Goal: Information Seeking & Learning: Find specific page/section

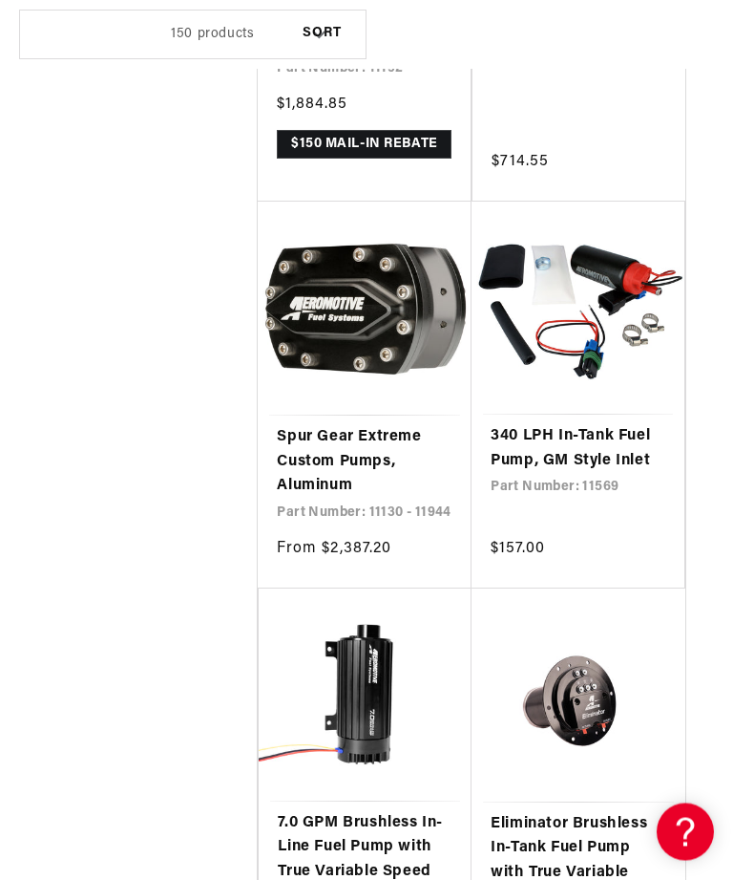
scroll to position [1232, 0]
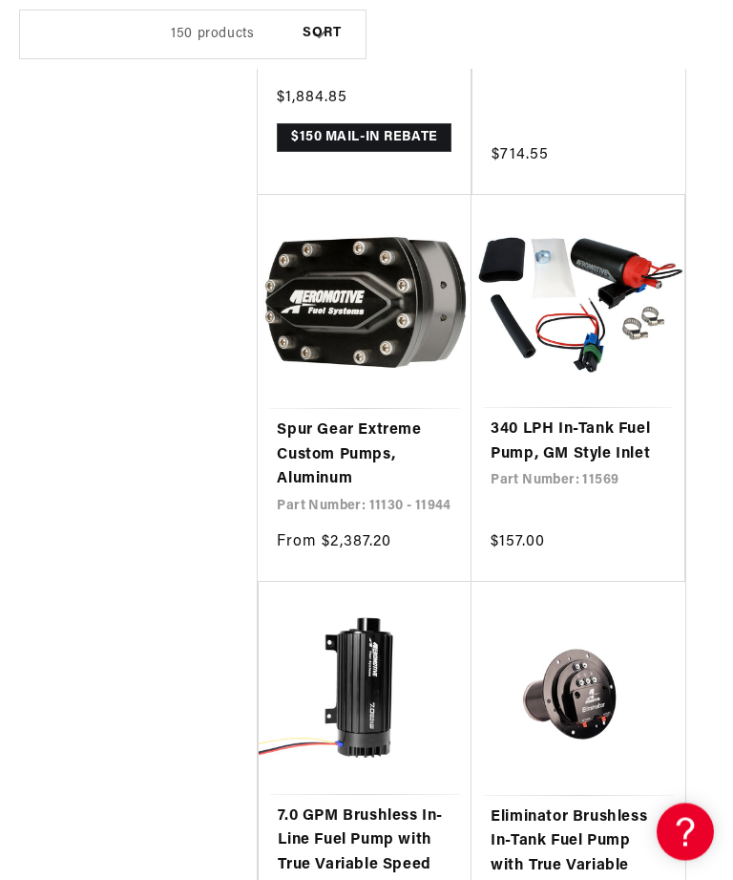
click at [598, 438] on link "340 LPH In-Tank Fuel Pump, GM Style Inlet" at bounding box center [578, 442] width 175 height 49
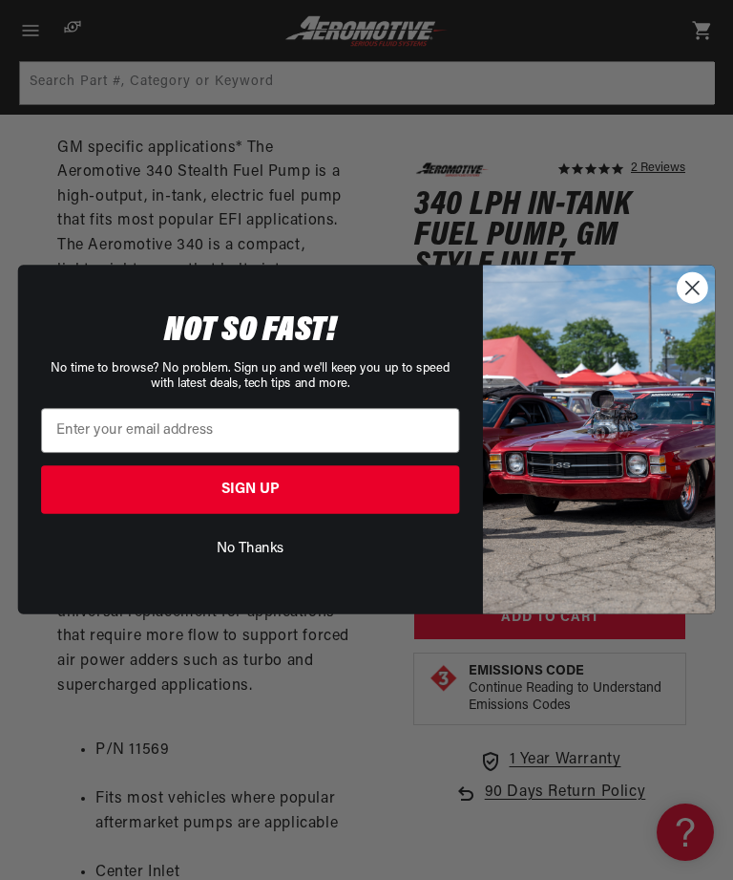
scroll to position [1053, 0]
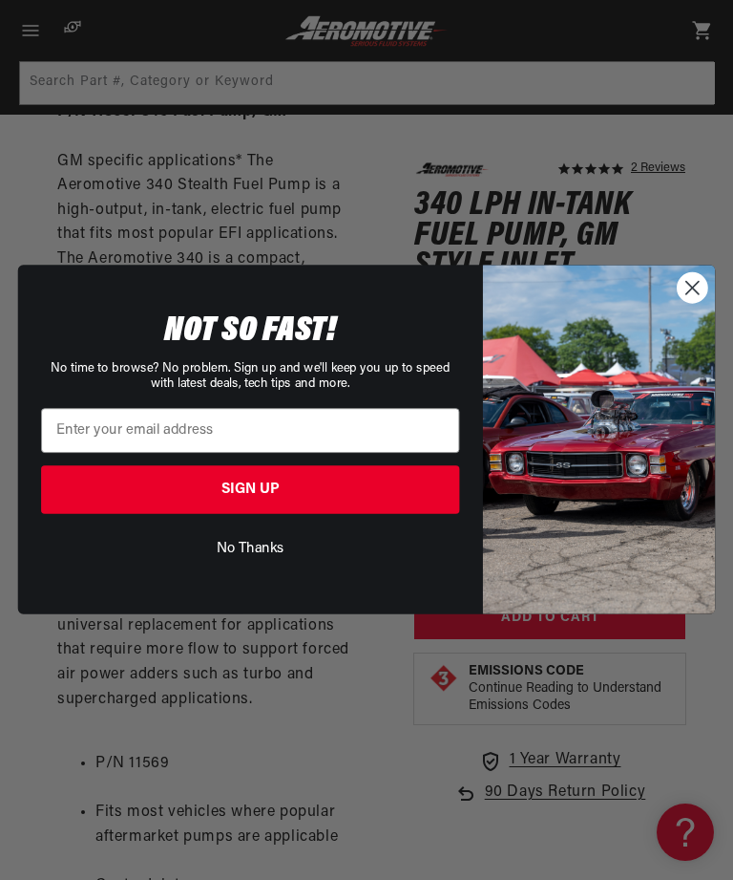
click at [705, 296] on circle "Close dialog" at bounding box center [693, 288] width 30 height 30
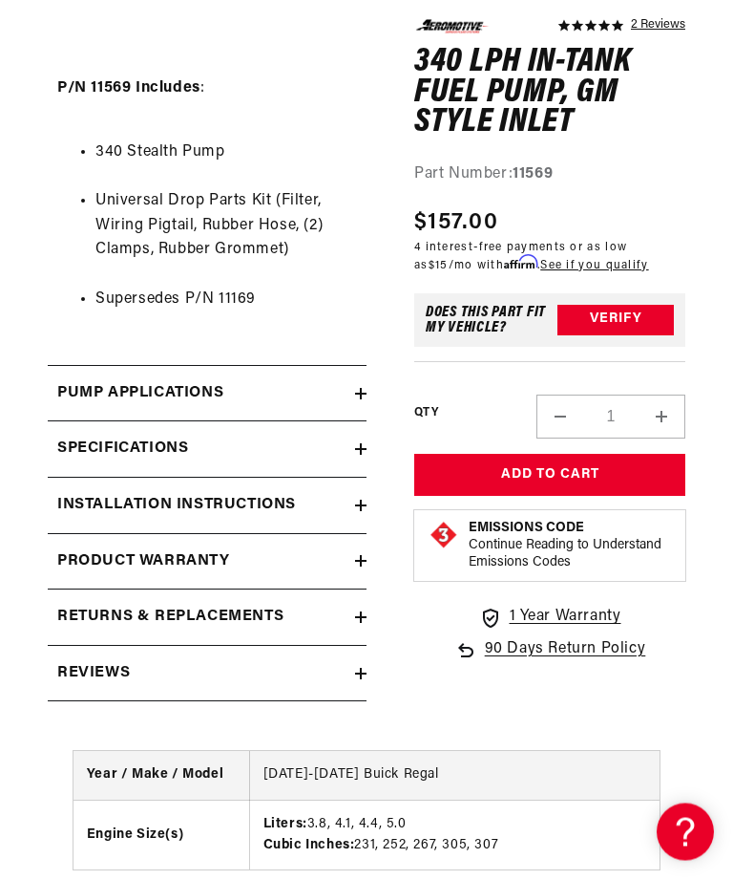
scroll to position [2539, 0]
click at [99, 381] on h2 "Pump Applications" at bounding box center [140, 393] width 166 height 25
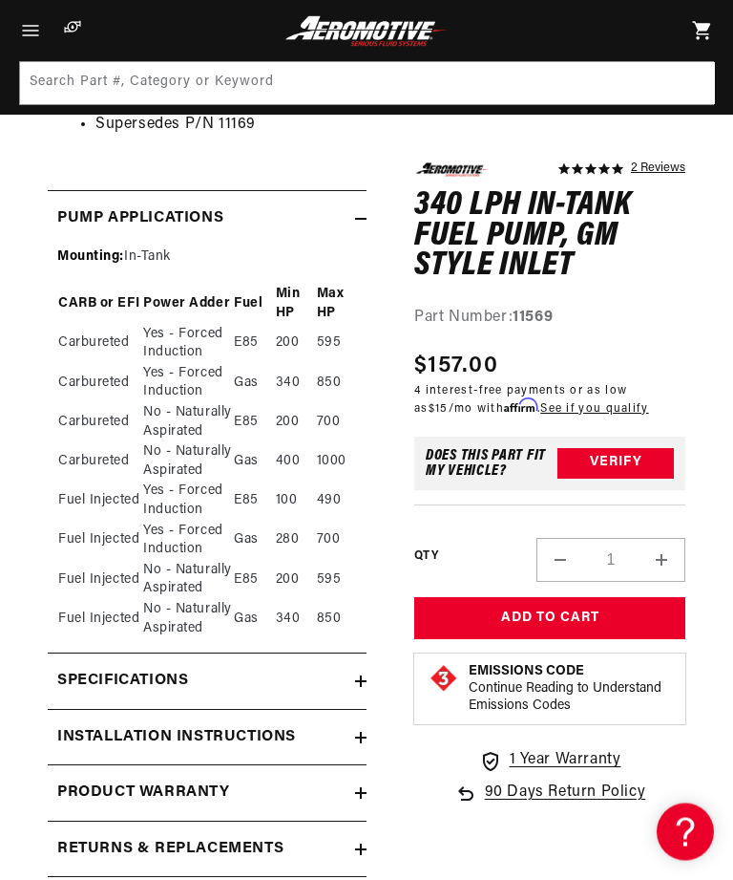
scroll to position [2685, 0]
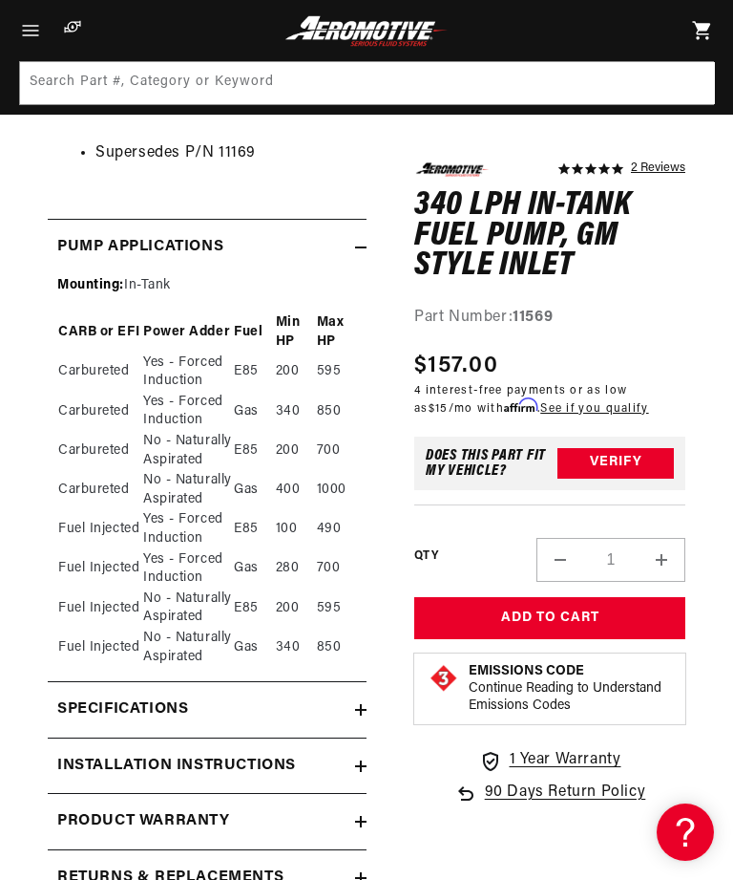
click at [83, 235] on h2 "Pump Applications" at bounding box center [140, 247] width 166 height 25
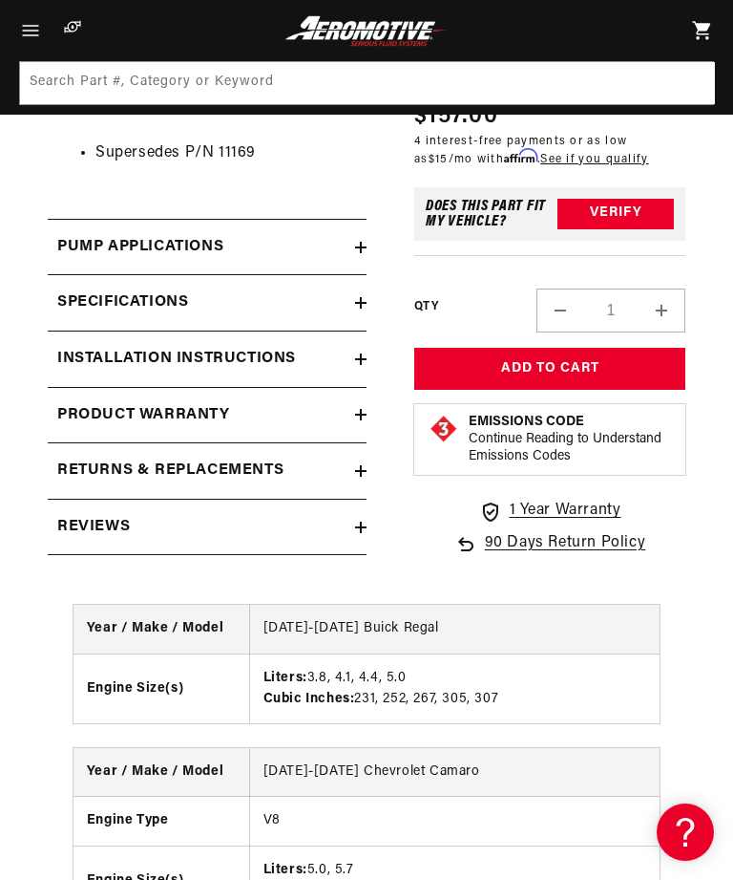
click at [86, 290] on h2 "Specifications" at bounding box center [122, 302] width 131 height 25
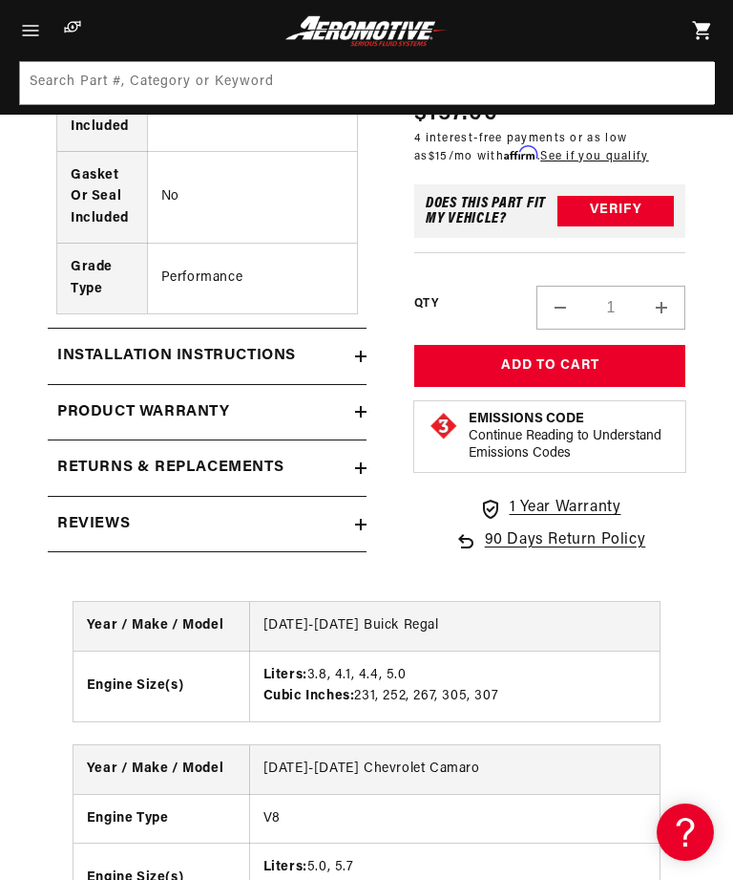
scroll to position [0, 0]
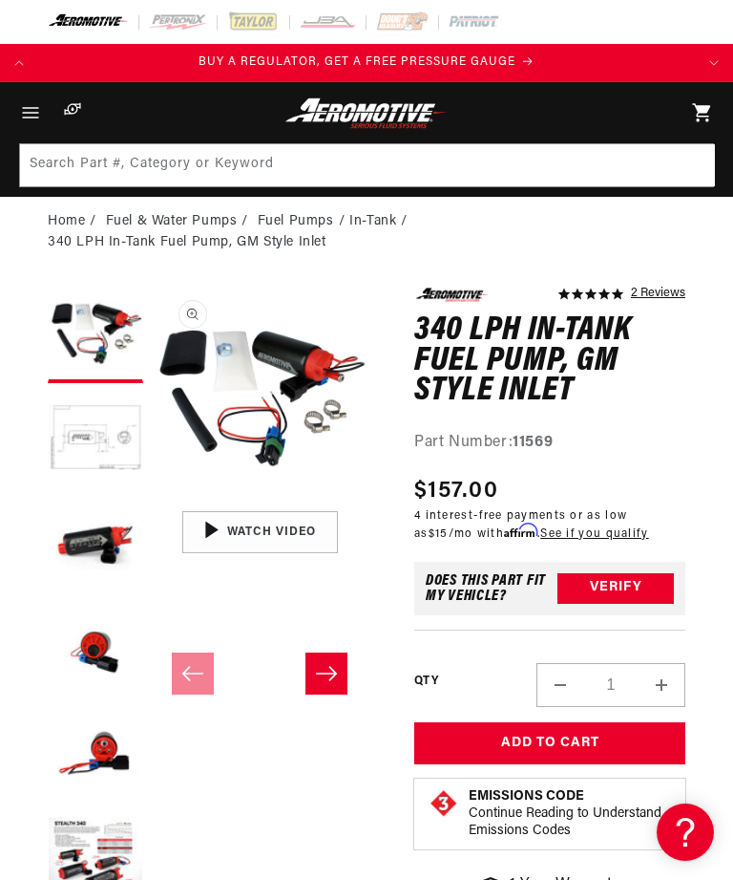
click at [114, 657] on button "Load image 4 in gallery view" at bounding box center [95, 650] width 95 height 95
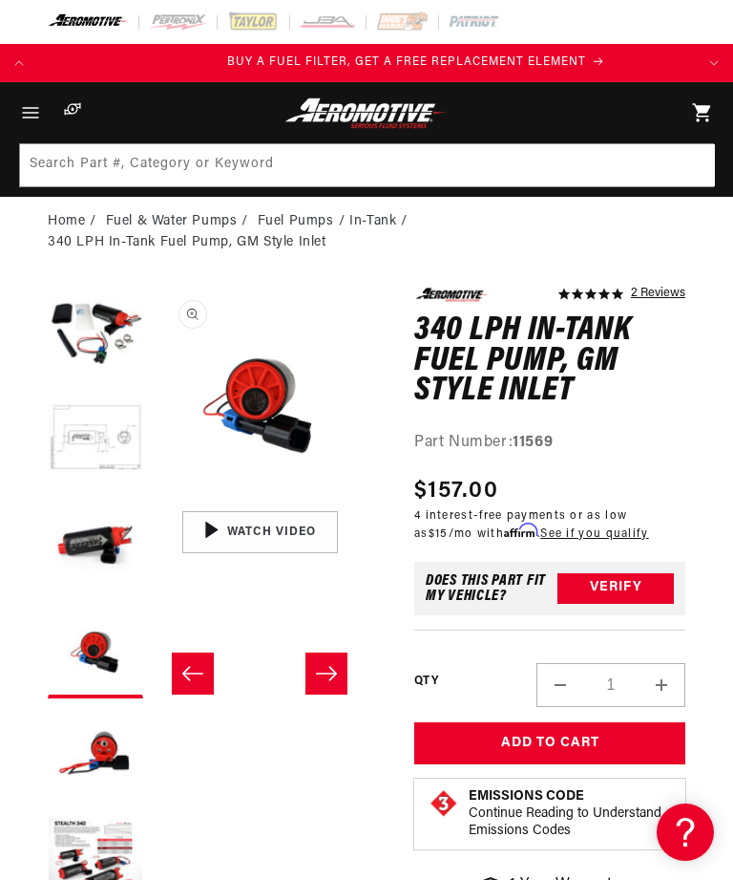
scroll to position [0, 657]
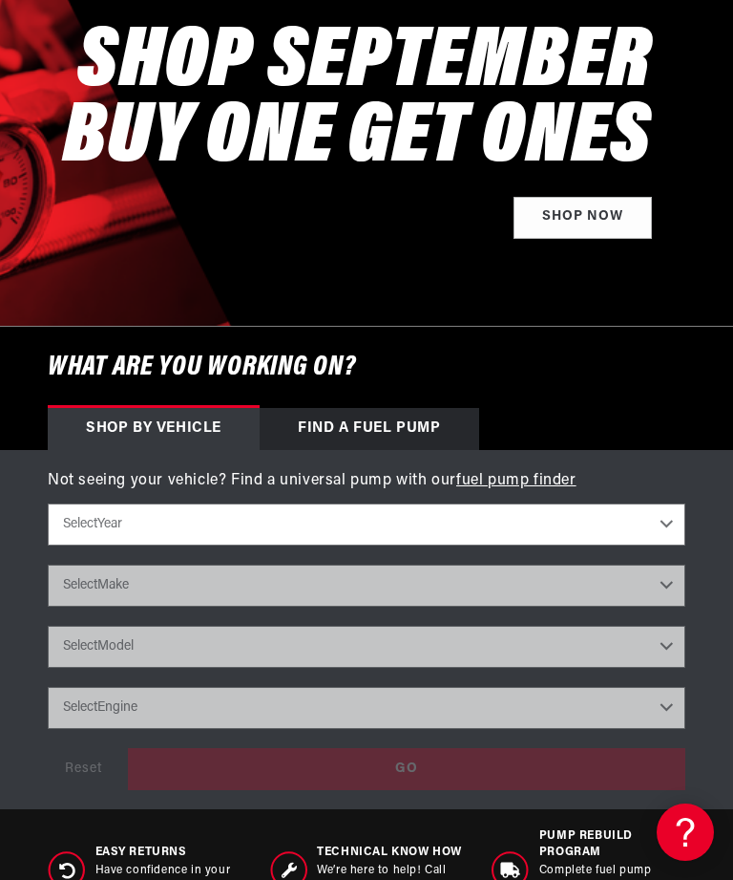
scroll to position [0, 657]
click at [668, 521] on select "Select Year 2023 2022 2021 2020 2019 2018 2017 2016 2015 2014 2013 2012 2011 20…" at bounding box center [367, 524] width 638 height 42
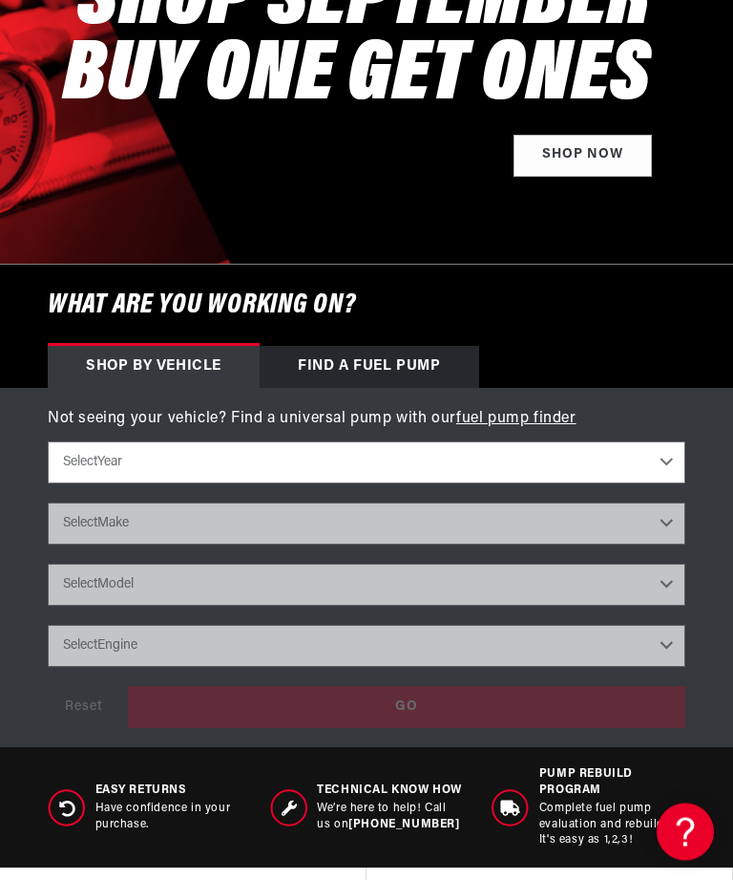
scroll to position [334, 0]
click at [668, 465] on select "Select Year 2023 2022 2021 2020 2019 2018 2017 2016 2015 2014 2013 2012 2011 20…" at bounding box center [367, 462] width 638 height 42
select select "1988"
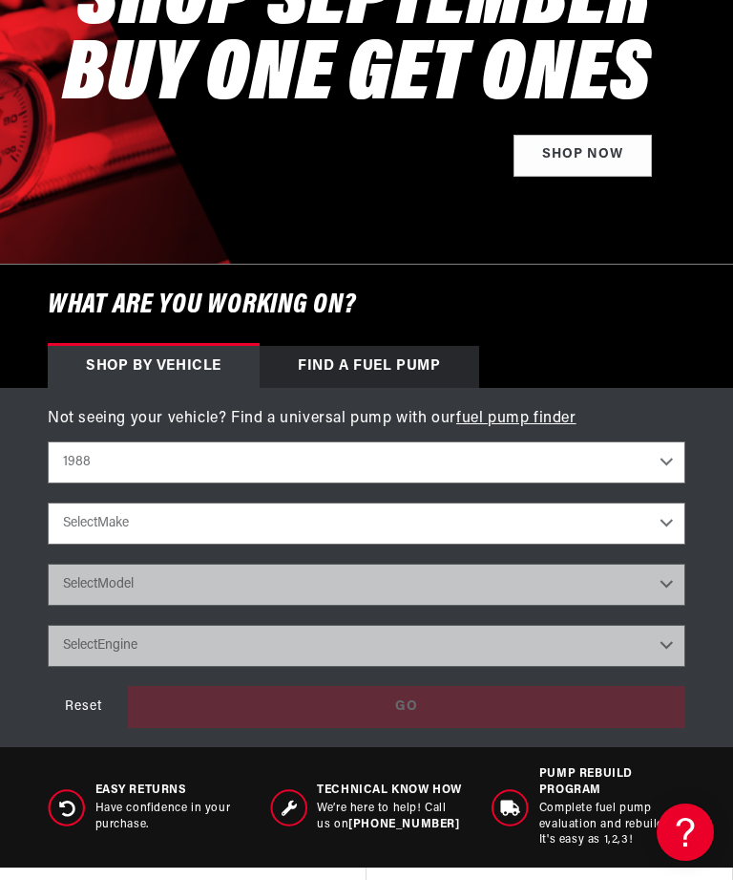
click at [659, 468] on select "2023 2022 2021 2020 2019 2018 2017 2016 2015 2014 2013 2012 2011 2010 2009 2008…" at bounding box center [367, 462] width 638 height 42
select select "1989"
click at [669, 522] on select "Select Make Chevrolet Ford GMC Honda Mazda Mitsubishi Nissan Pontiac Toyota" at bounding box center [367, 523] width 638 height 42
select select "Chevrolet"
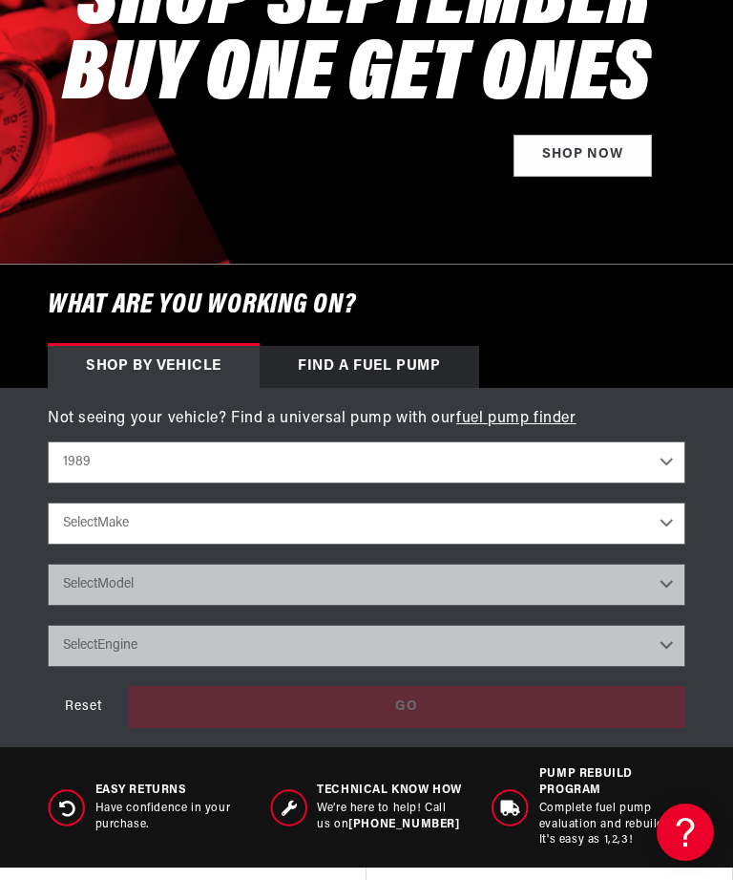
select select "Chevrolet"
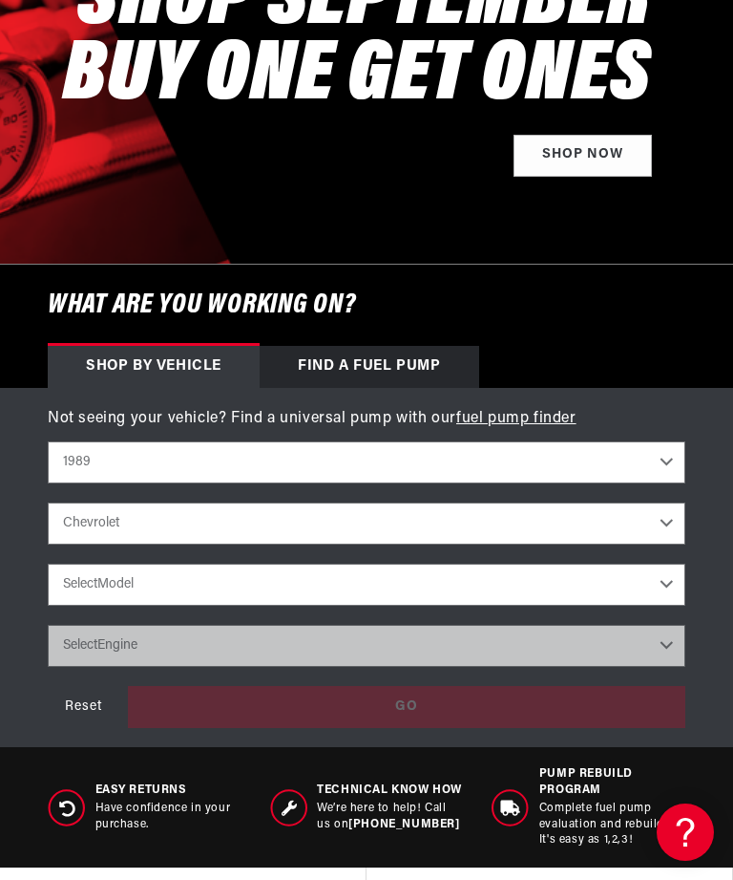
click at [678, 601] on select "Select Model C1500 C2500 Camaro Corvette K1500 K2500 S10 S10 Blazer" at bounding box center [367, 584] width 638 height 42
select select "S10-Blazer"
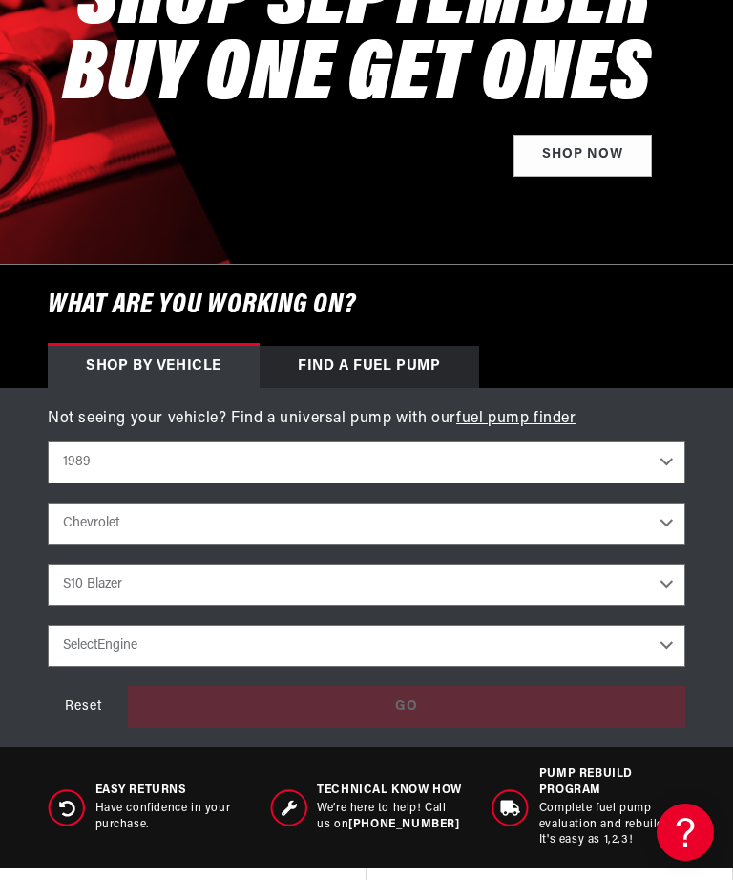
scroll to position [0, 1314]
click at [680, 591] on select "C1500 C2500 Camaro Corvette K1500 K2500 S10 S10 Blazer" at bounding box center [367, 584] width 638 height 42
select select "Camaro"
click at [668, 652] on select "Select Engine 2.8L 5.0L 5.7L" at bounding box center [367, 646] width 638 height 42
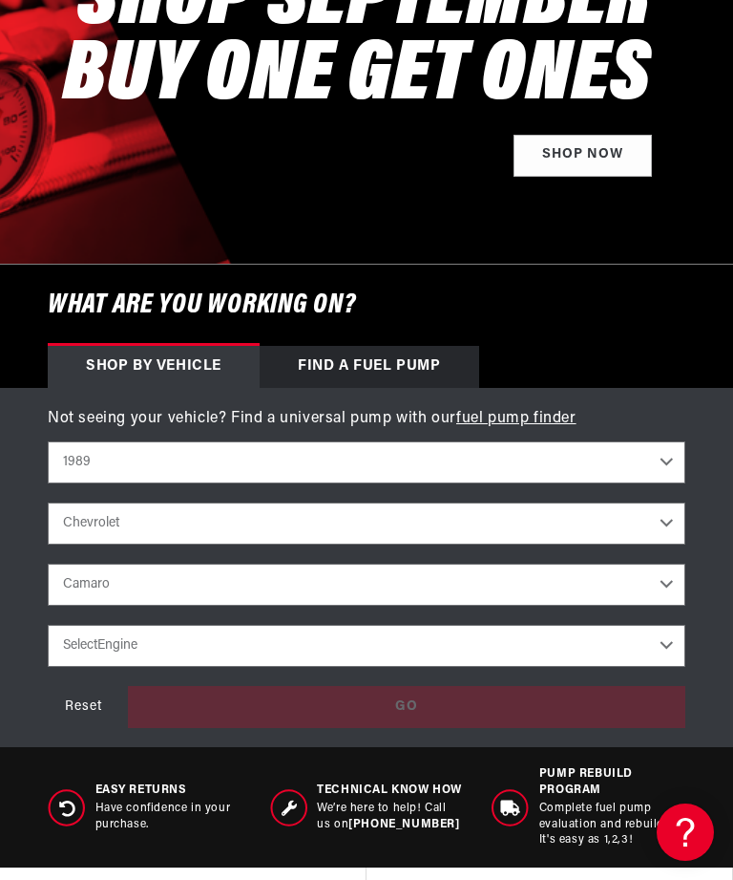
select select "5.0L"
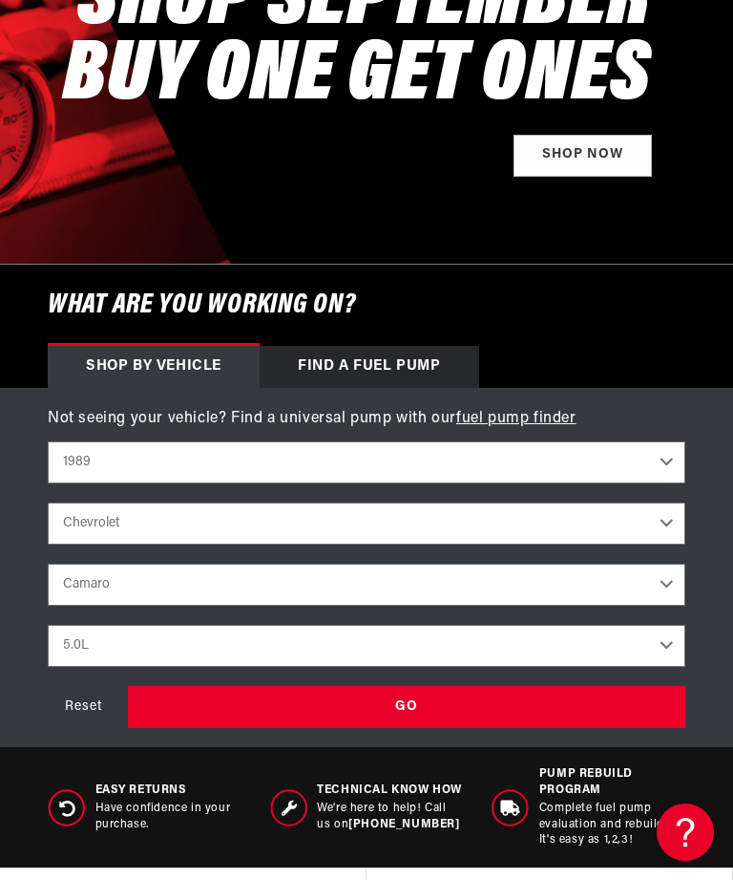
scroll to position [0, 0]
click at [570, 712] on div "GO" at bounding box center [407, 707] width 558 height 43
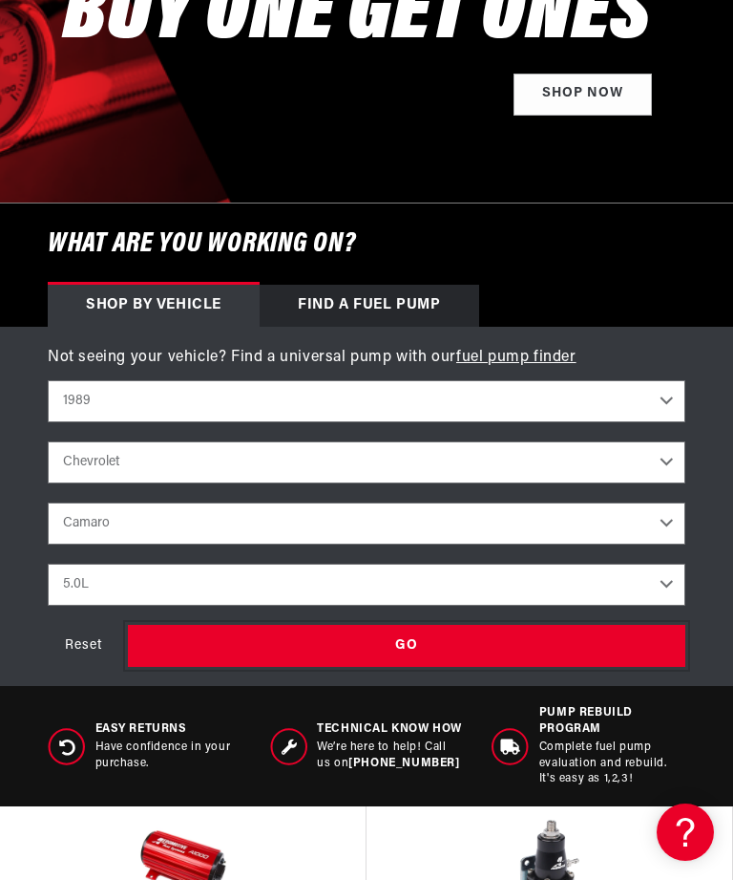
scroll to position [601, 0]
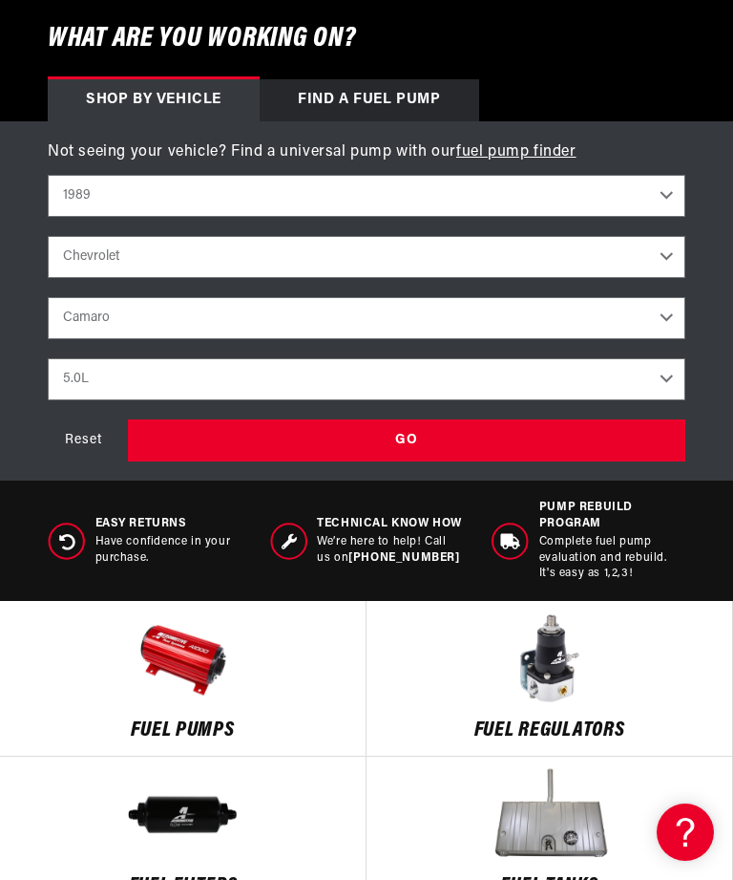
click at [429, 105] on div "Find a Fuel Pump" at bounding box center [370, 100] width 220 height 42
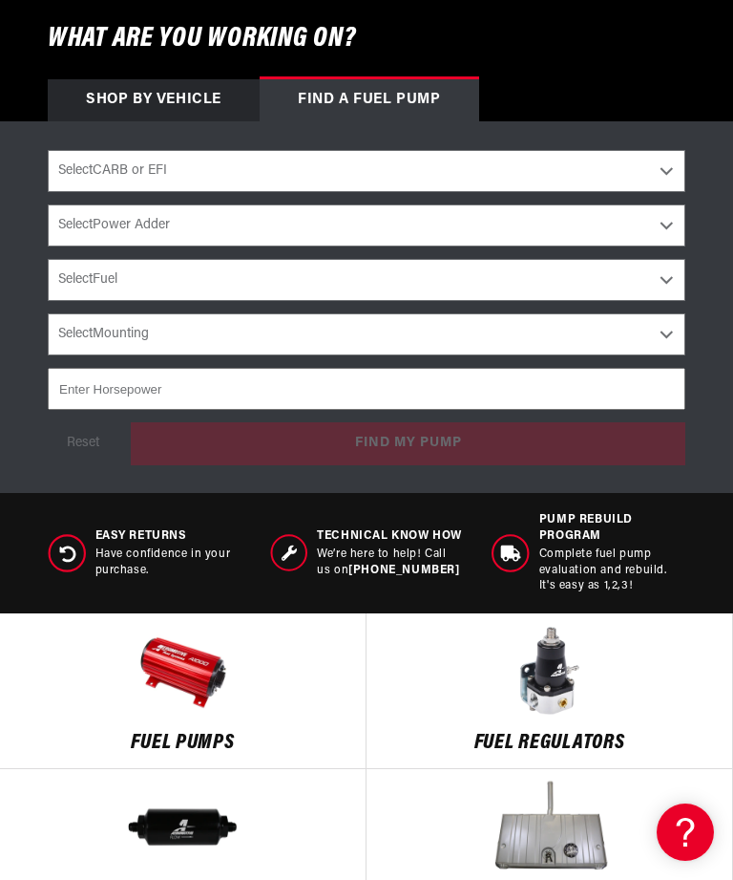
scroll to position [0, 657]
click at [682, 161] on select "Select CARB or EFI Carbureted Fuel Injected" at bounding box center [367, 171] width 638 height 42
select select "Fuel-Injected"
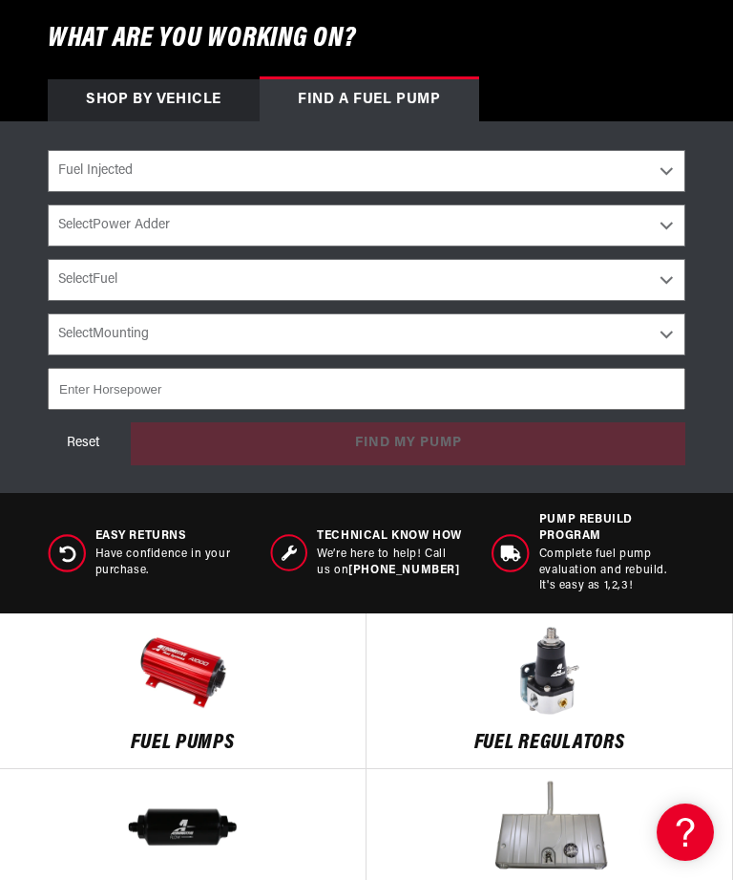
click at [669, 217] on select "Select Power Adder No - Naturally Aspirated Yes - Forced Induction" at bounding box center [367, 225] width 638 height 42
select select "No-Naturally-Aspirated"
click at [669, 283] on select "Select Fuel E85 Gas" at bounding box center [367, 280] width 638 height 42
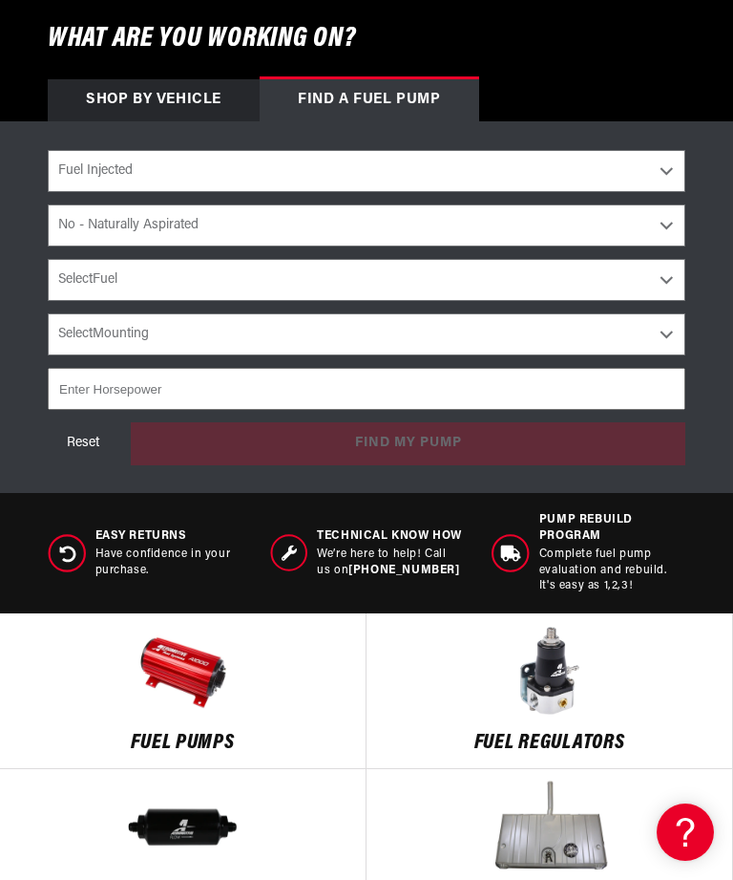
scroll to position [0, 0]
select select "Gas"
click at [673, 342] on select "Select Mounting External In-Tank" at bounding box center [367, 334] width 638 height 42
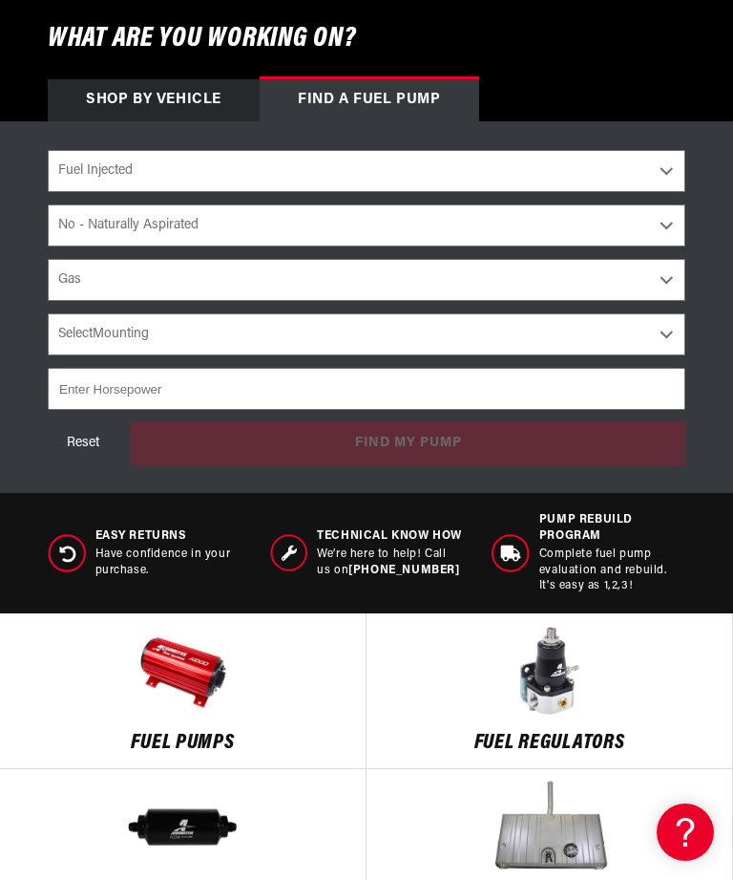
select select "In-Tank"
click at [534, 394] on input "number" at bounding box center [367, 389] width 638 height 42
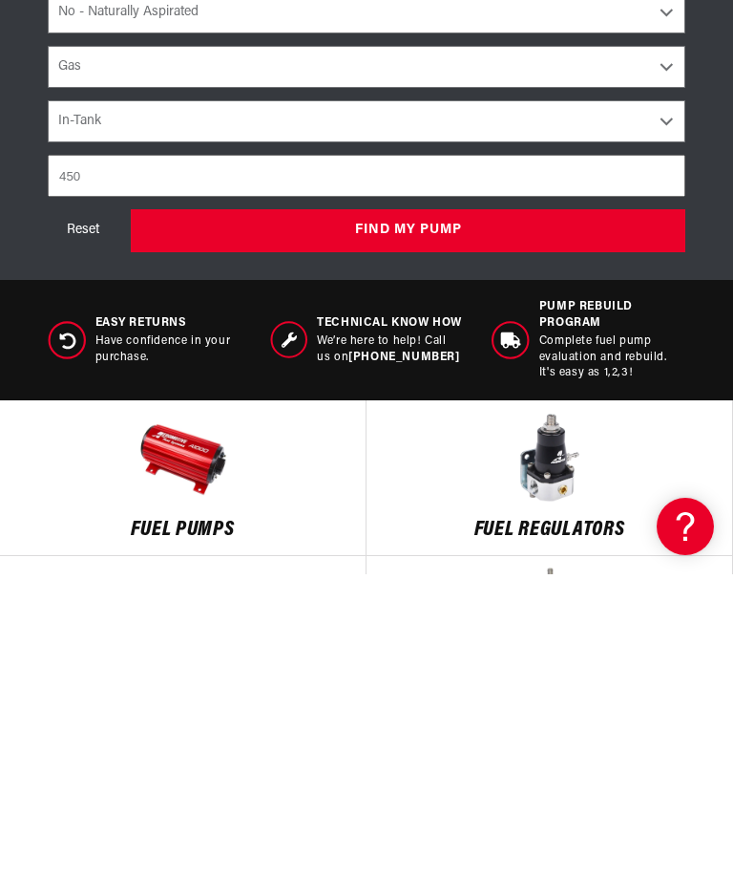
click at [445, 515] on button "find my pump" at bounding box center [408, 536] width 555 height 43
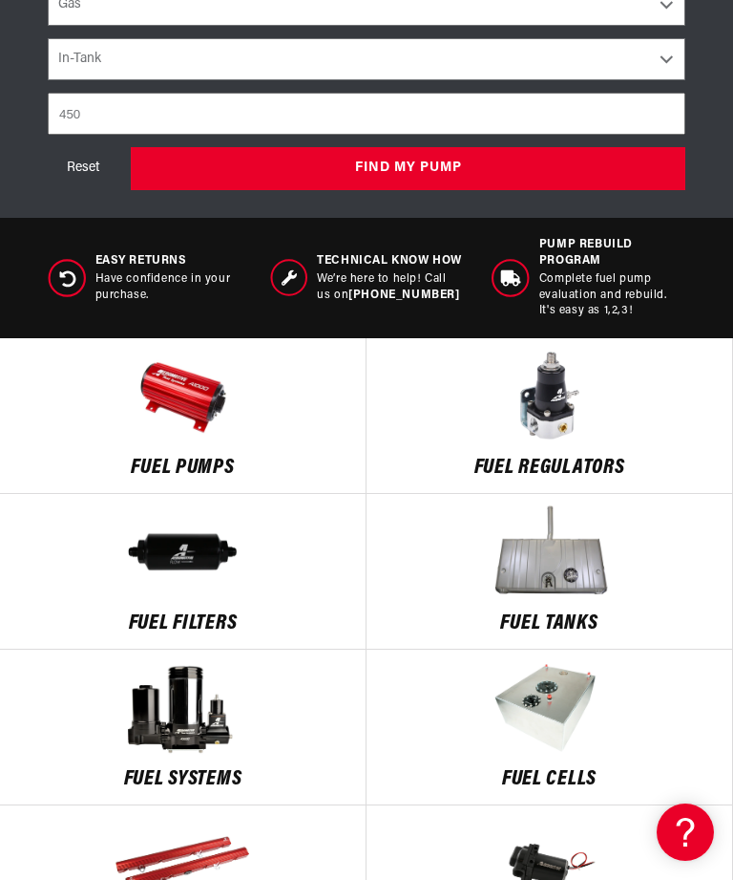
scroll to position [0, 1314]
click at [98, 119] on input "450" at bounding box center [367, 114] width 638 height 42
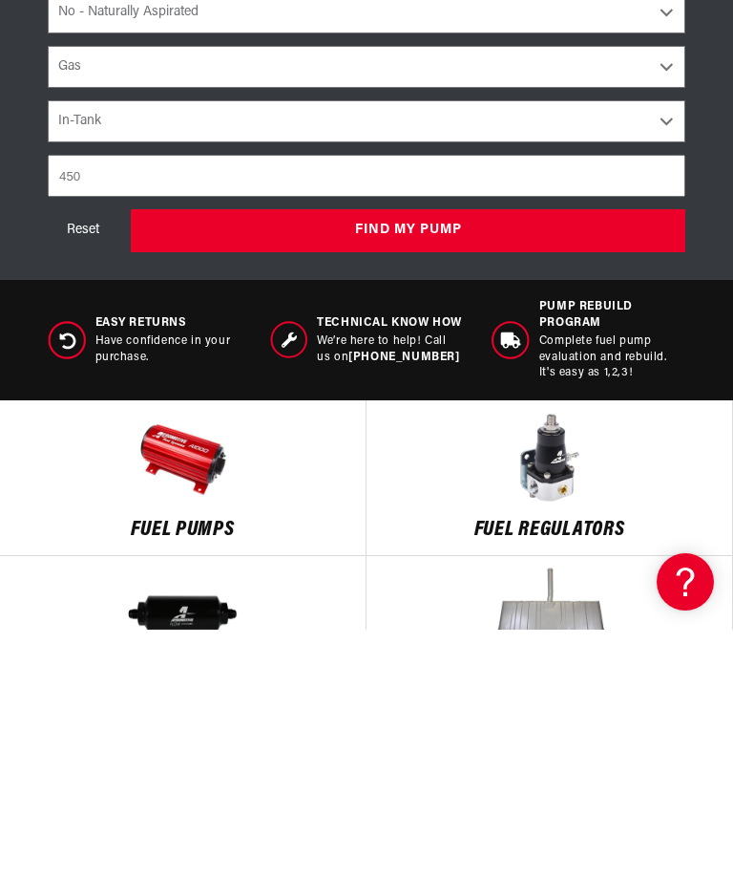
scroll to position [0, 1971]
type input "4"
type input "320"
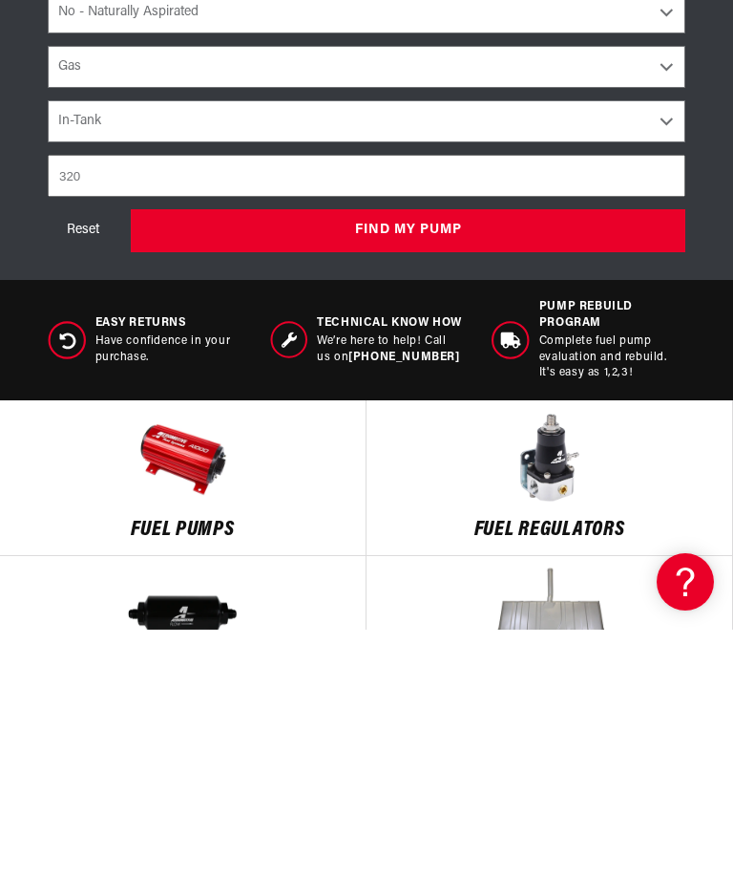
click at [187, 459] on button "find my pump" at bounding box center [408, 480] width 555 height 43
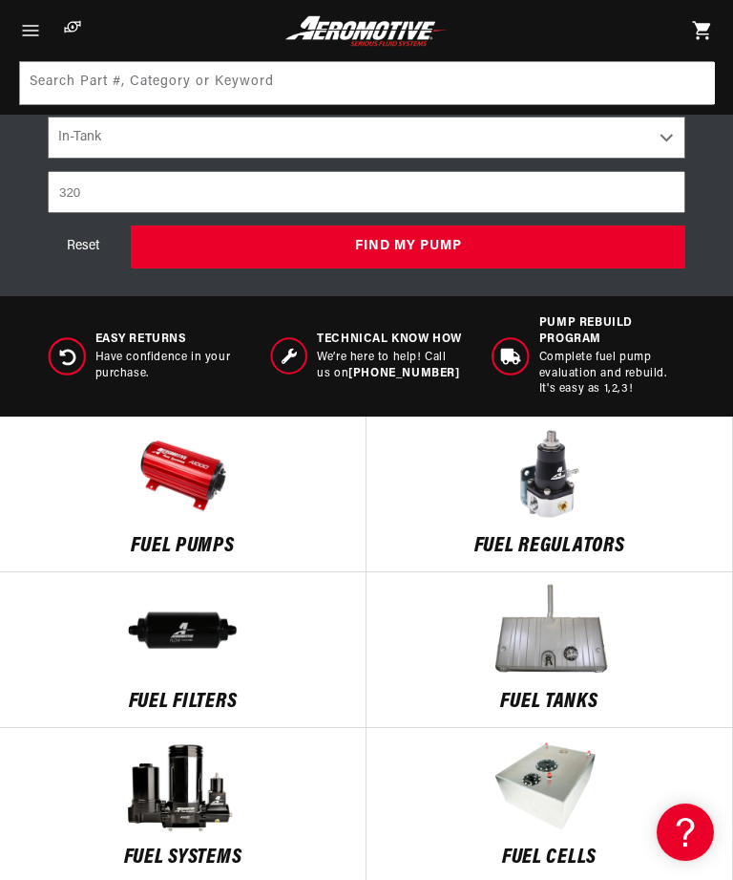
scroll to position [796, 0]
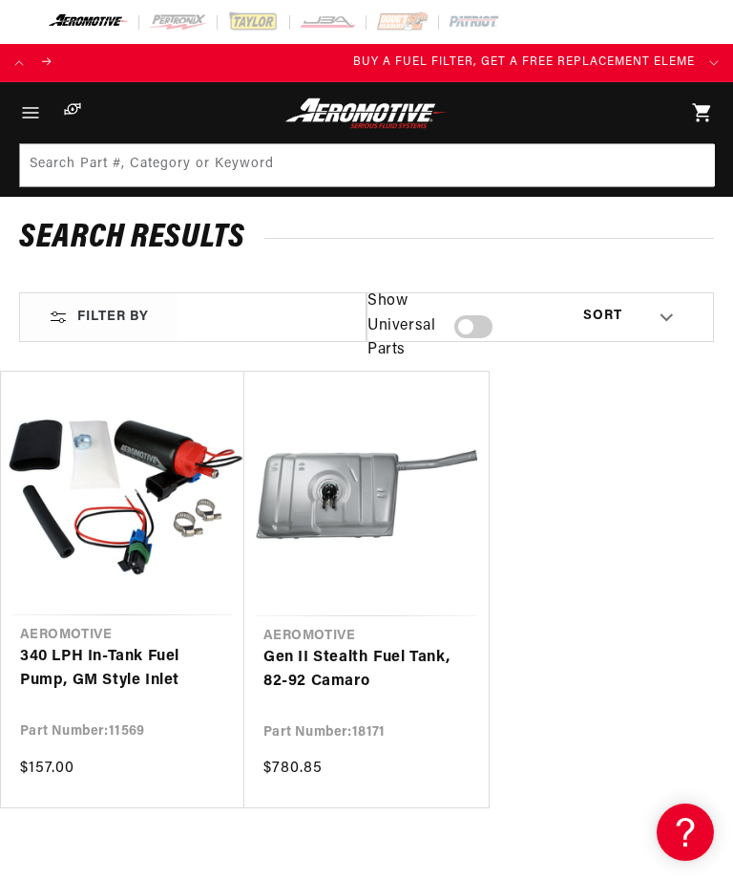
scroll to position [0, 657]
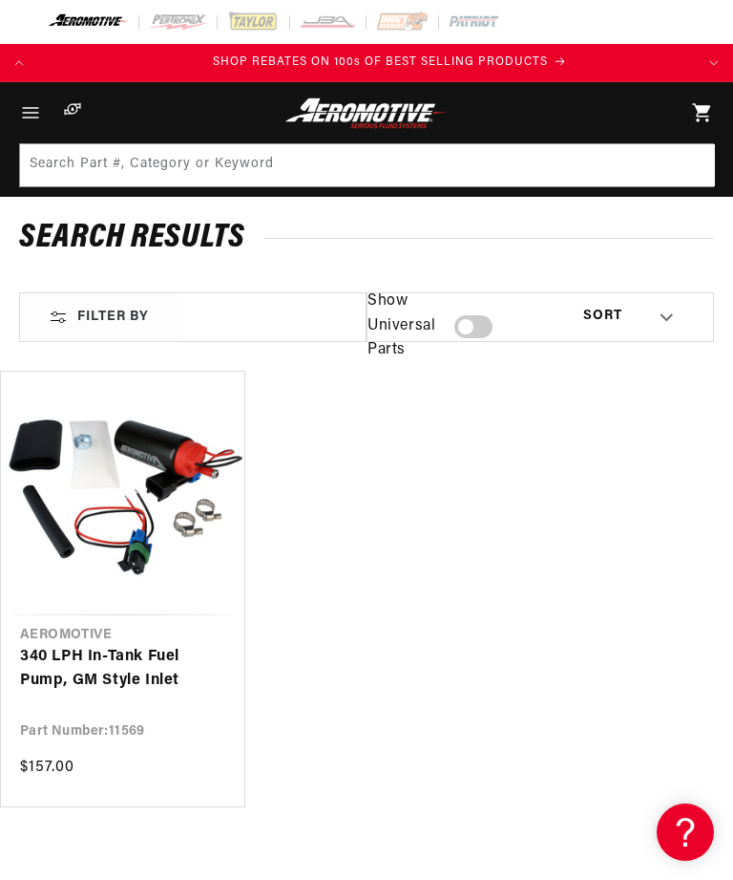
scroll to position [0, 1314]
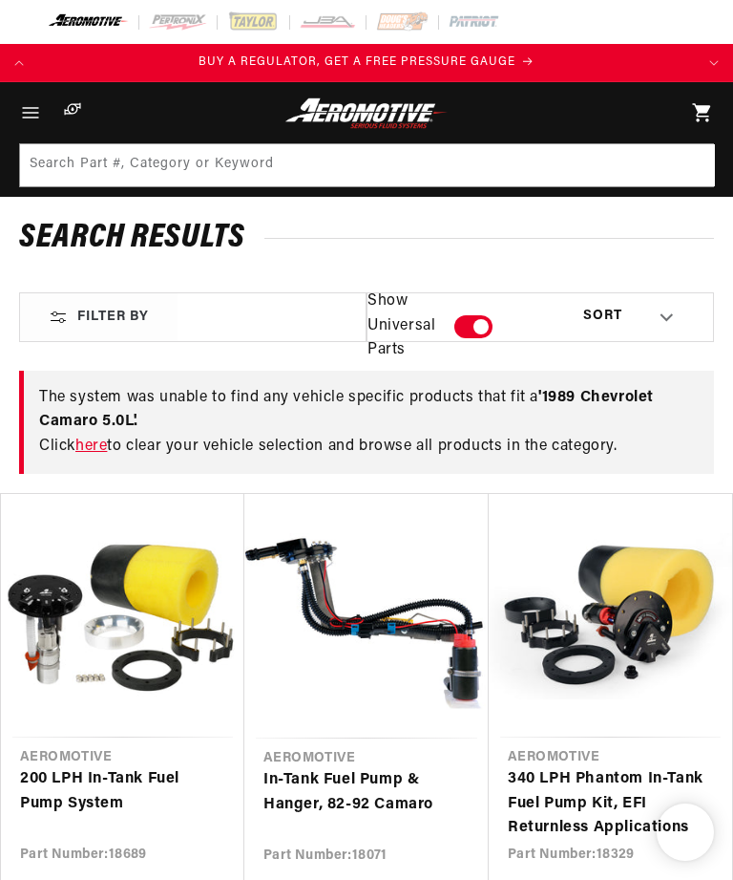
checkbox input "true"
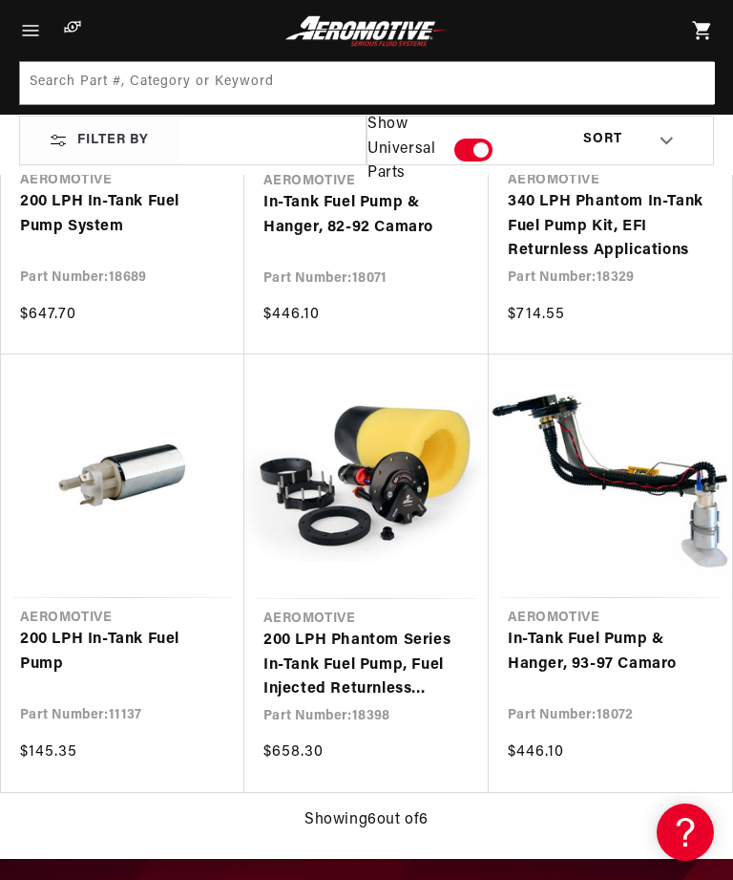
scroll to position [573, 0]
